Goal: Transaction & Acquisition: Purchase product/service

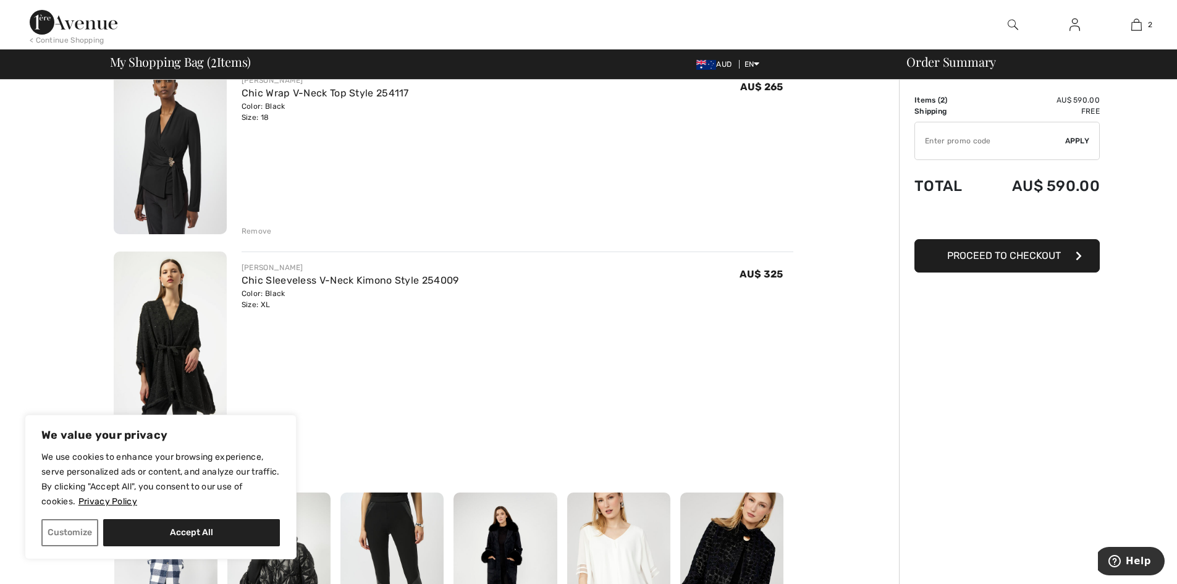
scroll to position [124, 0]
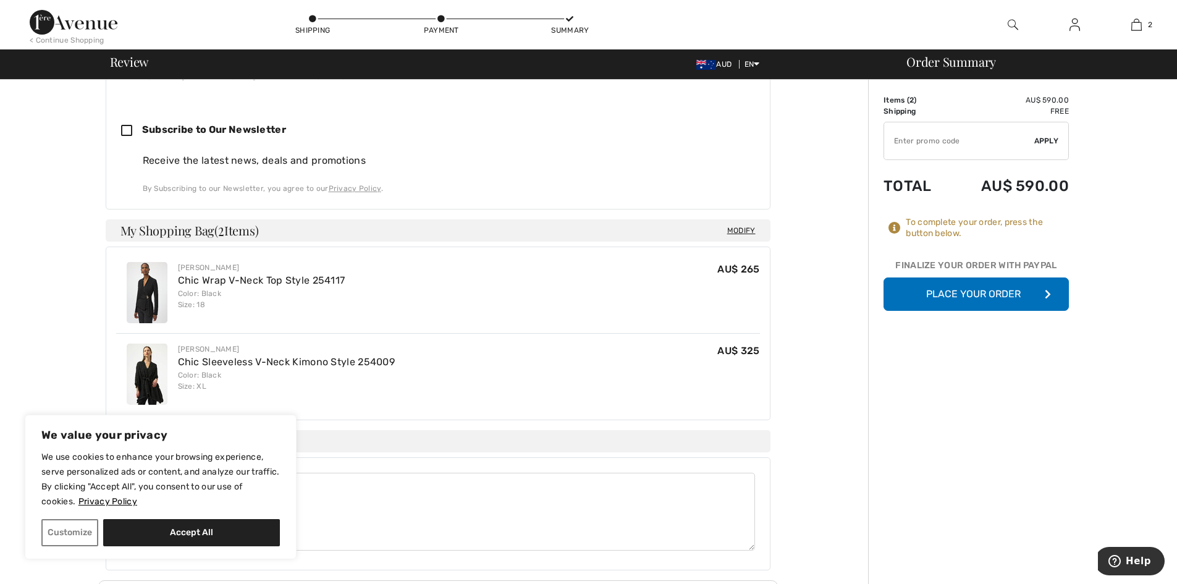
scroll to position [679, 0]
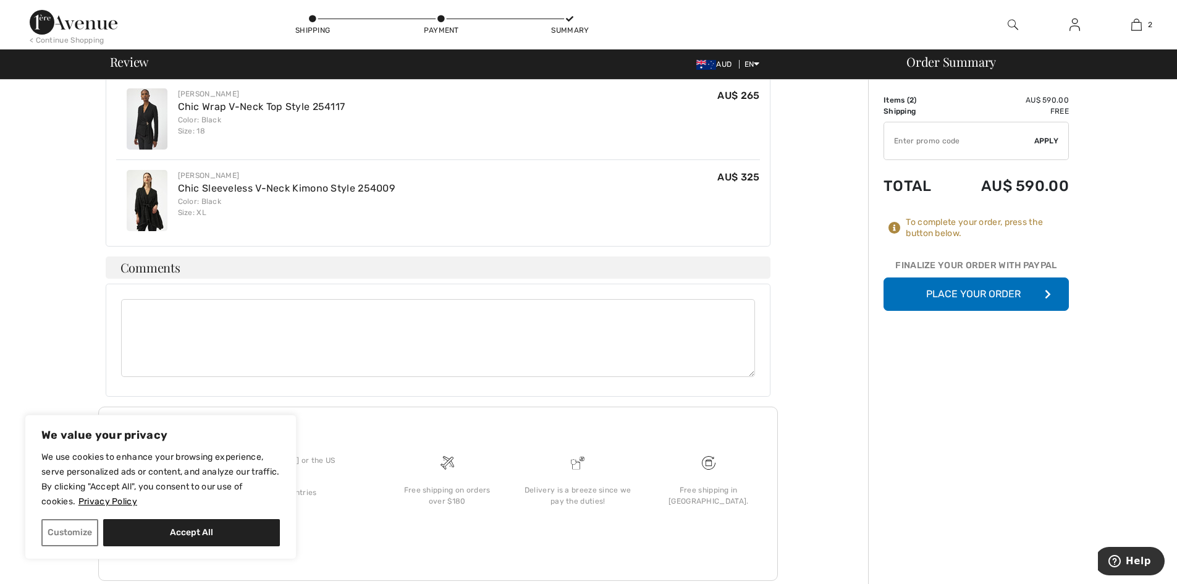
click at [930, 294] on button "Place Your Order" at bounding box center [975, 293] width 185 height 33
